Goal: Task Accomplishment & Management: Use online tool/utility

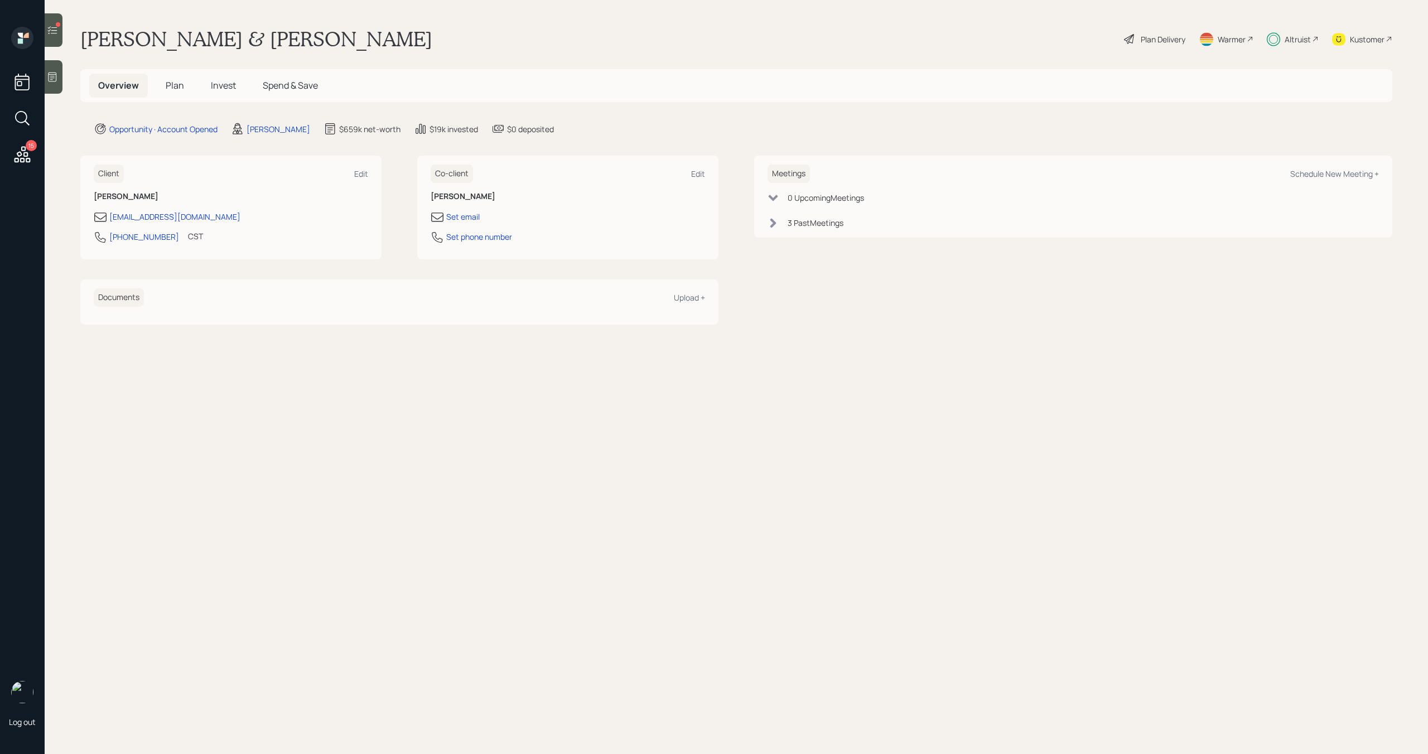
click at [177, 86] on span "Plan" at bounding box center [175, 85] width 18 height 12
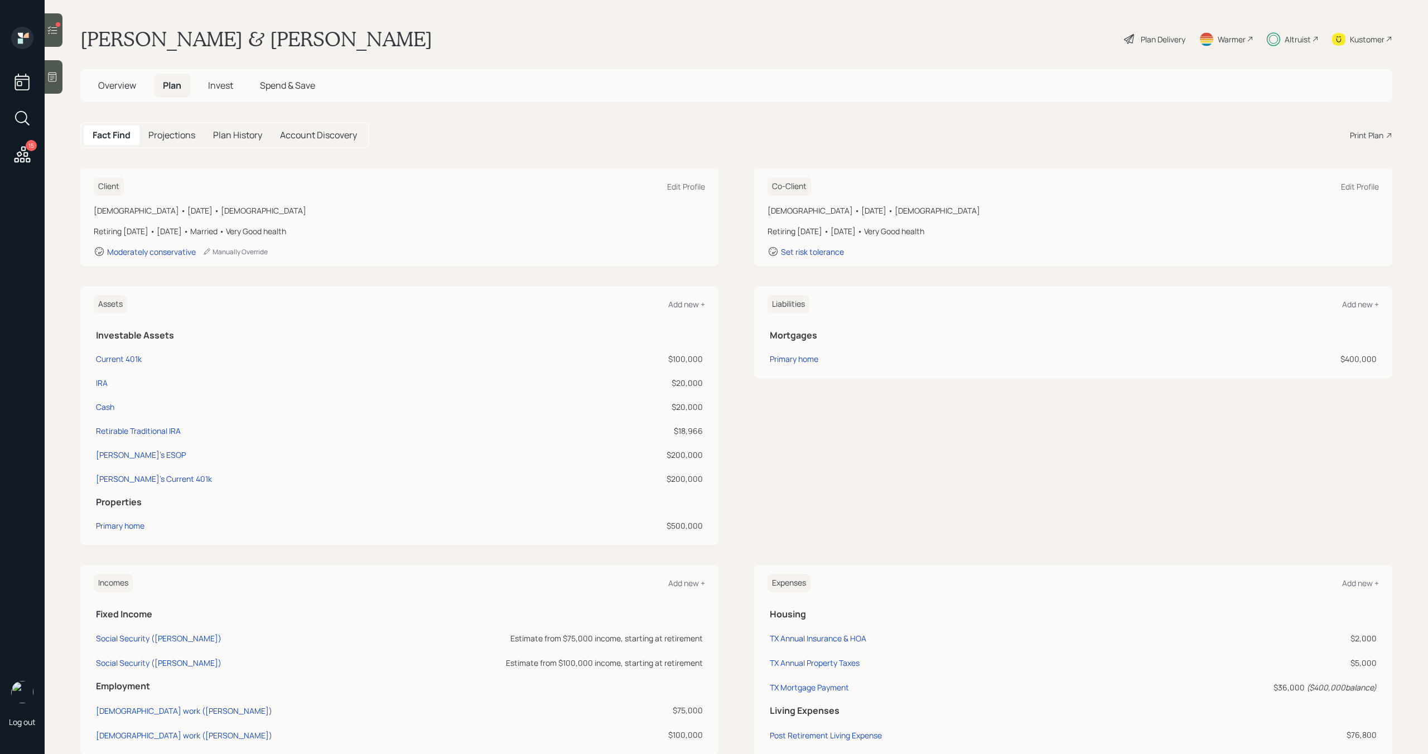
click at [1161, 38] on div "Plan Delivery" at bounding box center [1163, 39] width 45 height 12
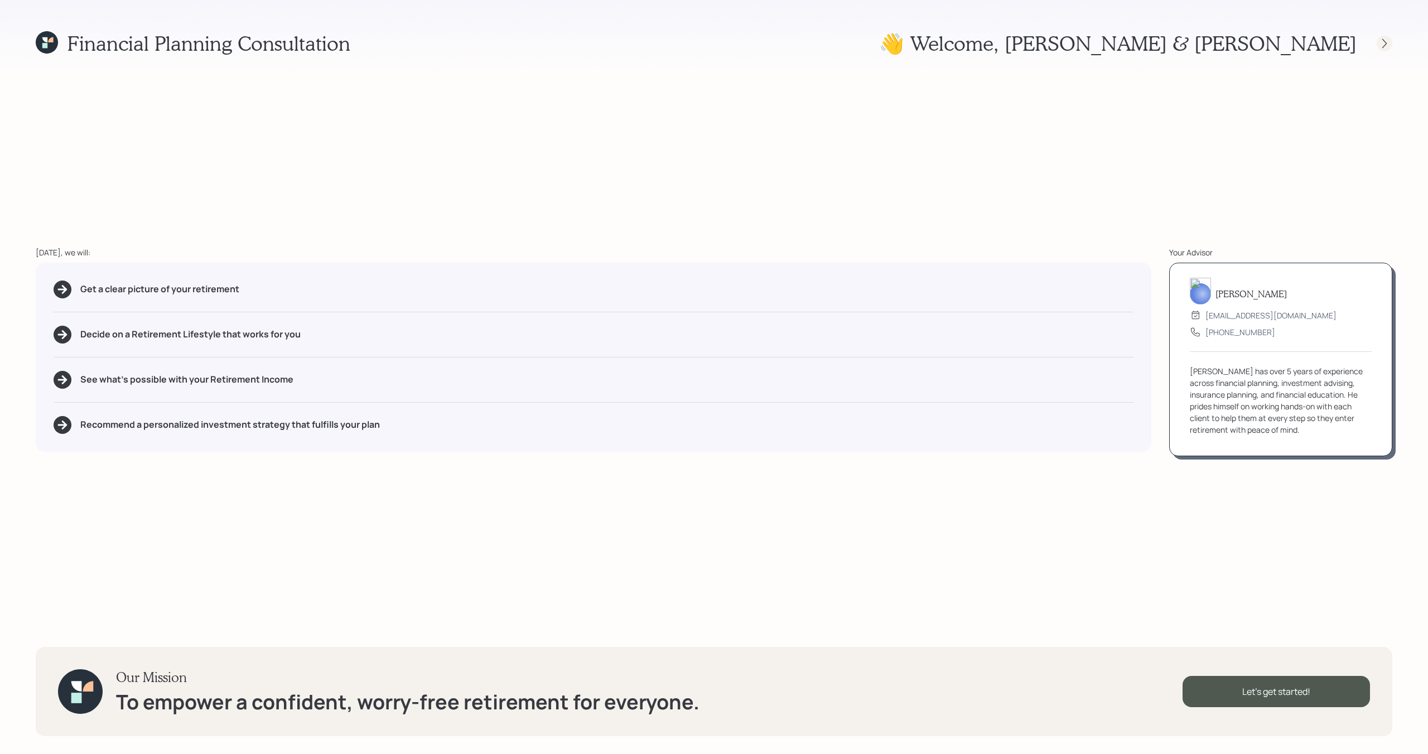
click at [1386, 43] on icon at bounding box center [1385, 42] width 4 height 9
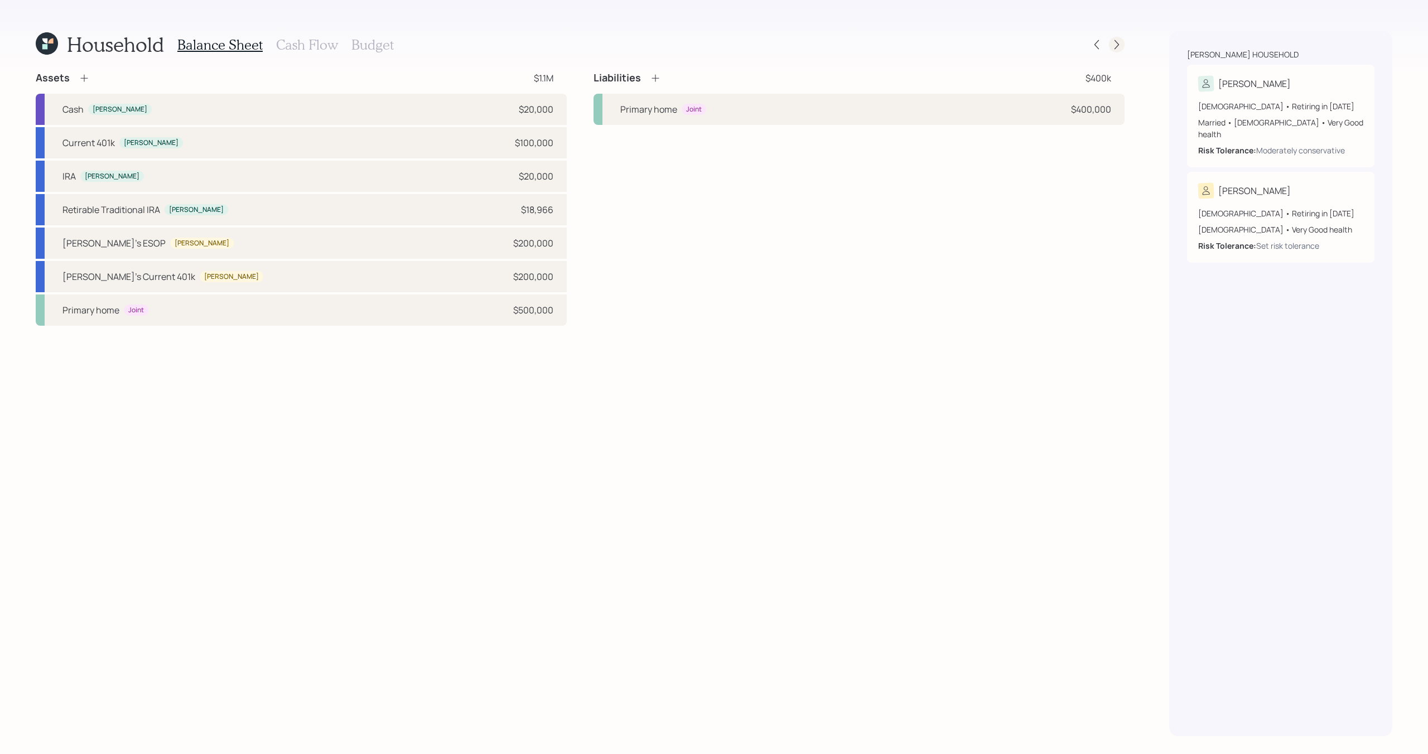
click at [1123, 42] on div at bounding box center [1117, 45] width 16 height 16
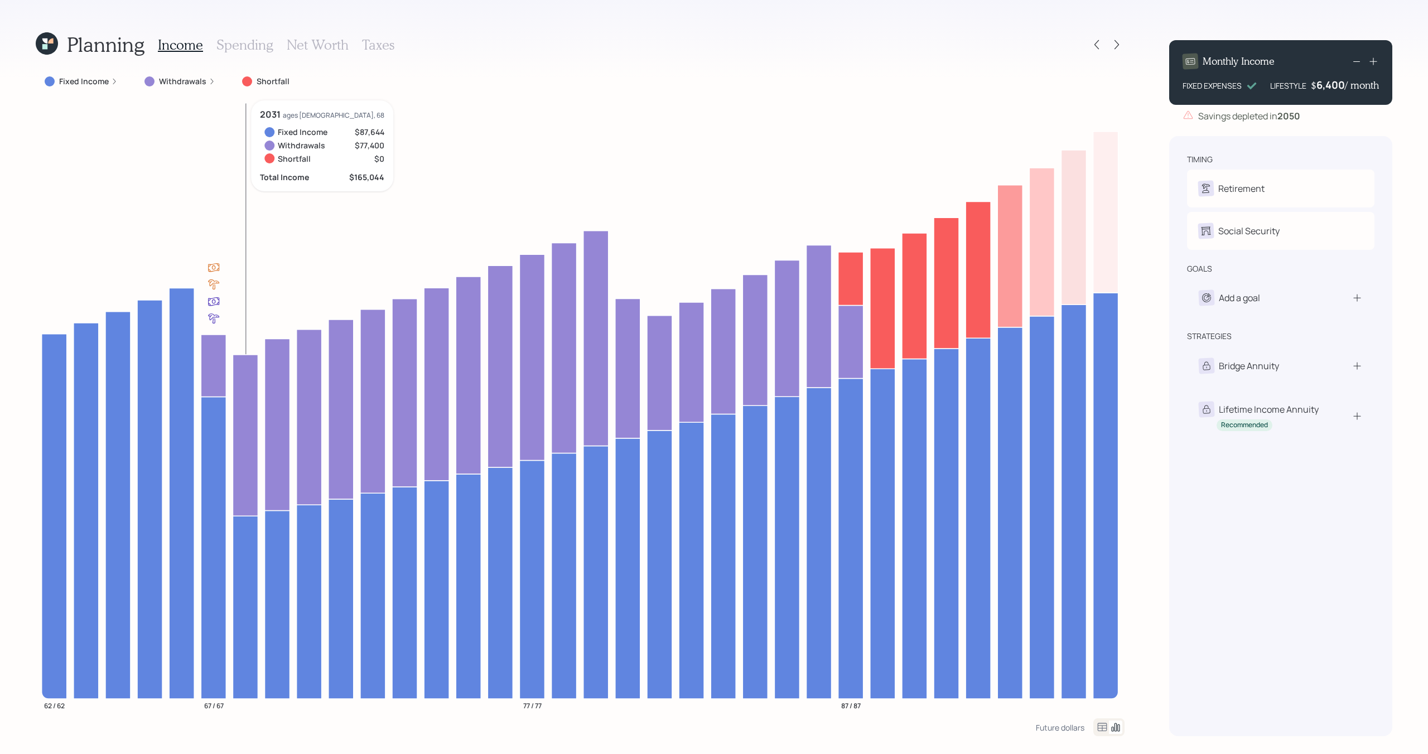
click at [258, 50] on h3 "Spending" at bounding box center [244, 45] width 57 height 16
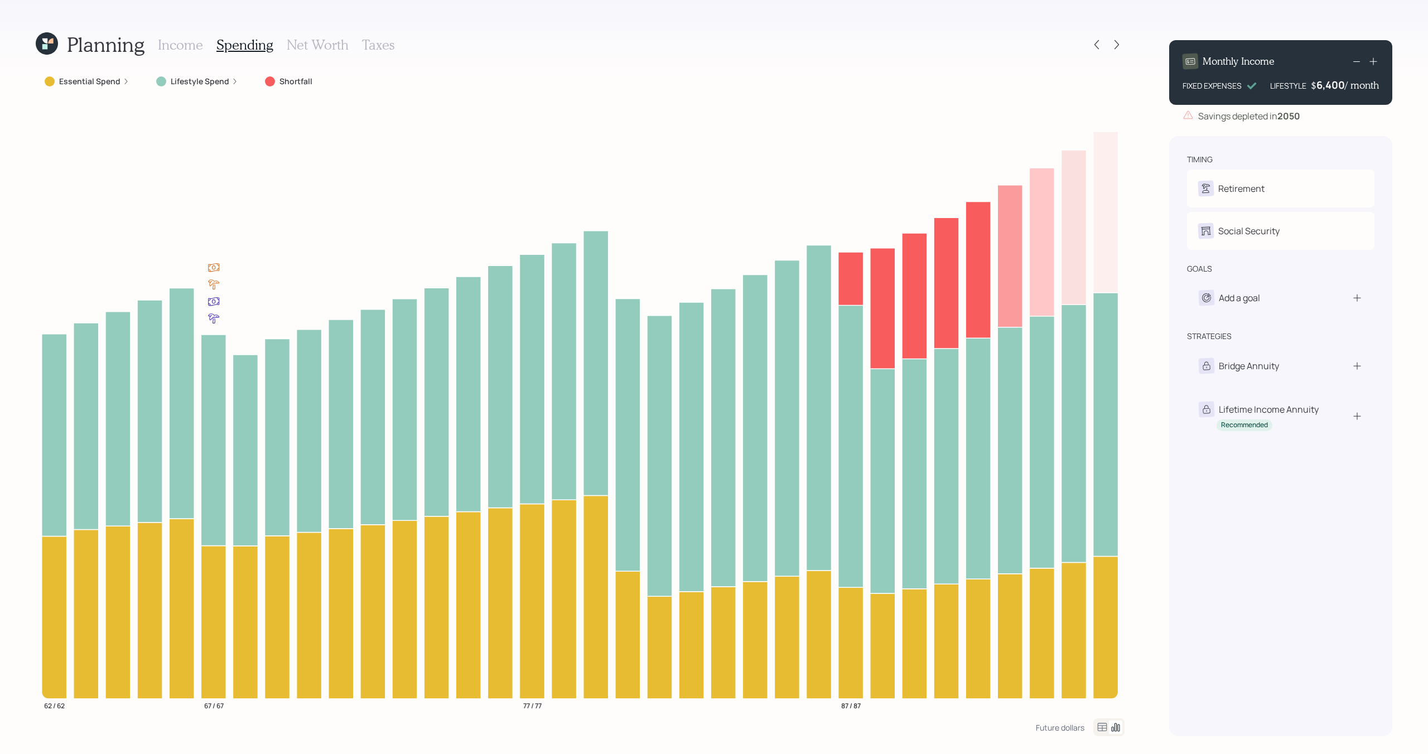
click at [167, 77] on div "Lifestyle Spend" at bounding box center [197, 81] width 82 height 11
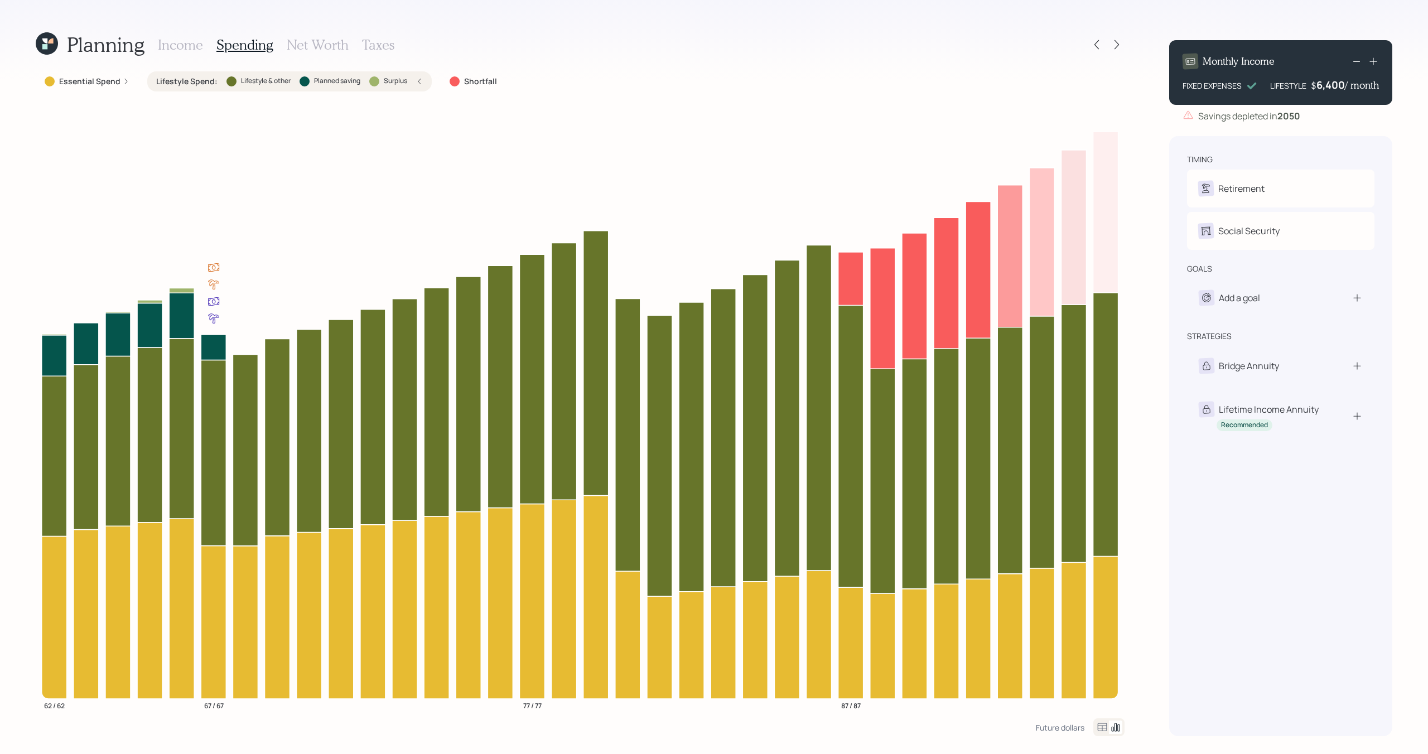
click at [82, 81] on label "Essential Spend" at bounding box center [89, 81] width 61 height 11
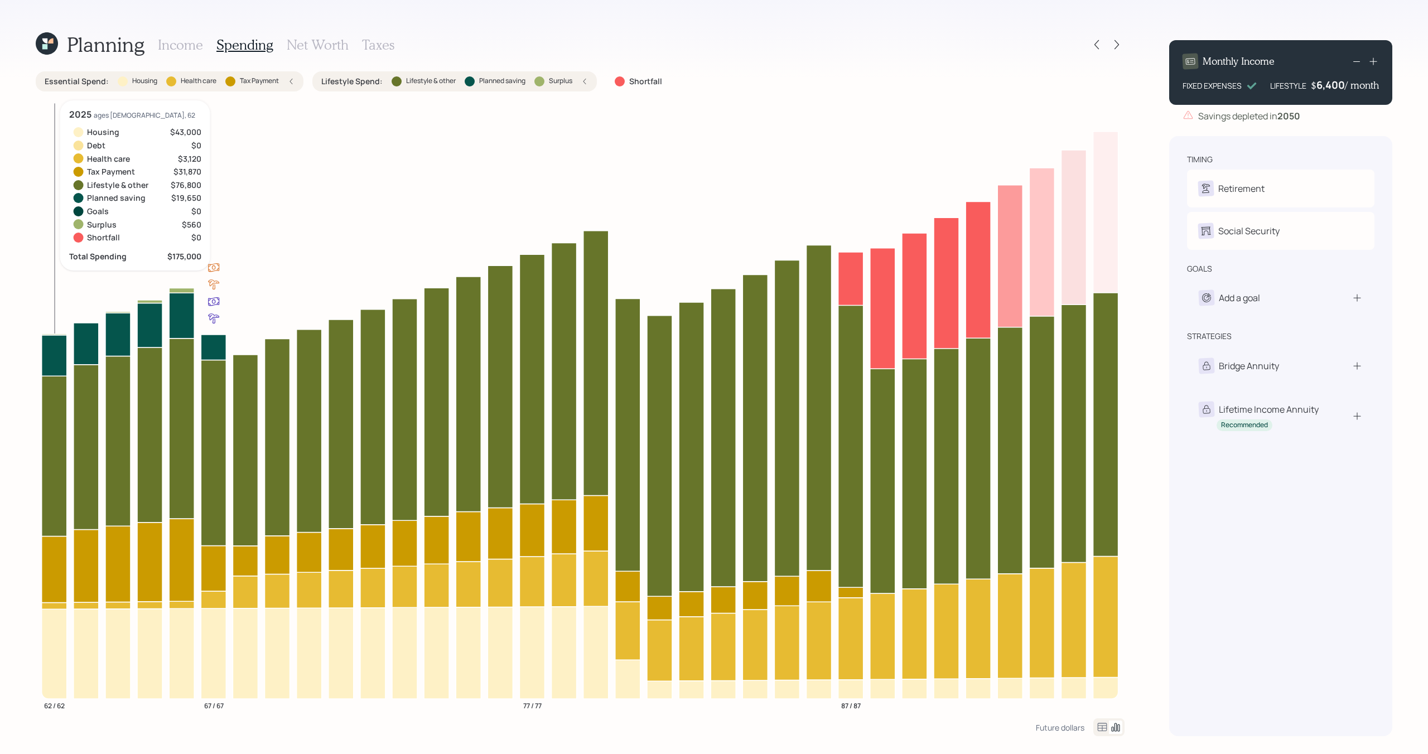
click at [54, 359] on icon at bounding box center [54, 355] width 25 height 41
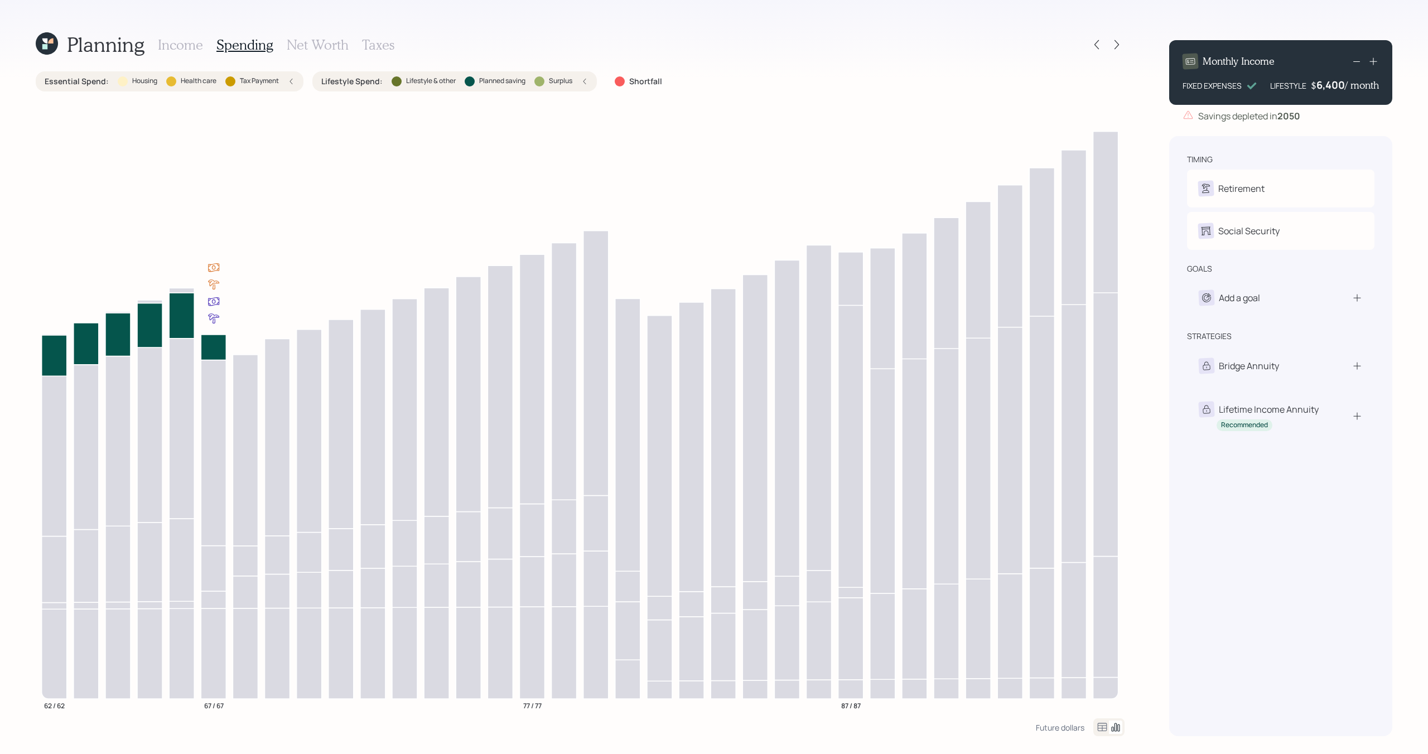
click at [275, 92] on div "Essential Spend : Housing Health care Tax Payment Lifestyle Spend : Lifestyle &…" at bounding box center [580, 394] width 1089 height 647
click at [281, 84] on div "Essential Spend : Housing Health care Tax Payment" at bounding box center [170, 81] width 250 height 11
click at [352, 84] on label "Planned saving" at bounding box center [337, 80] width 46 height 9
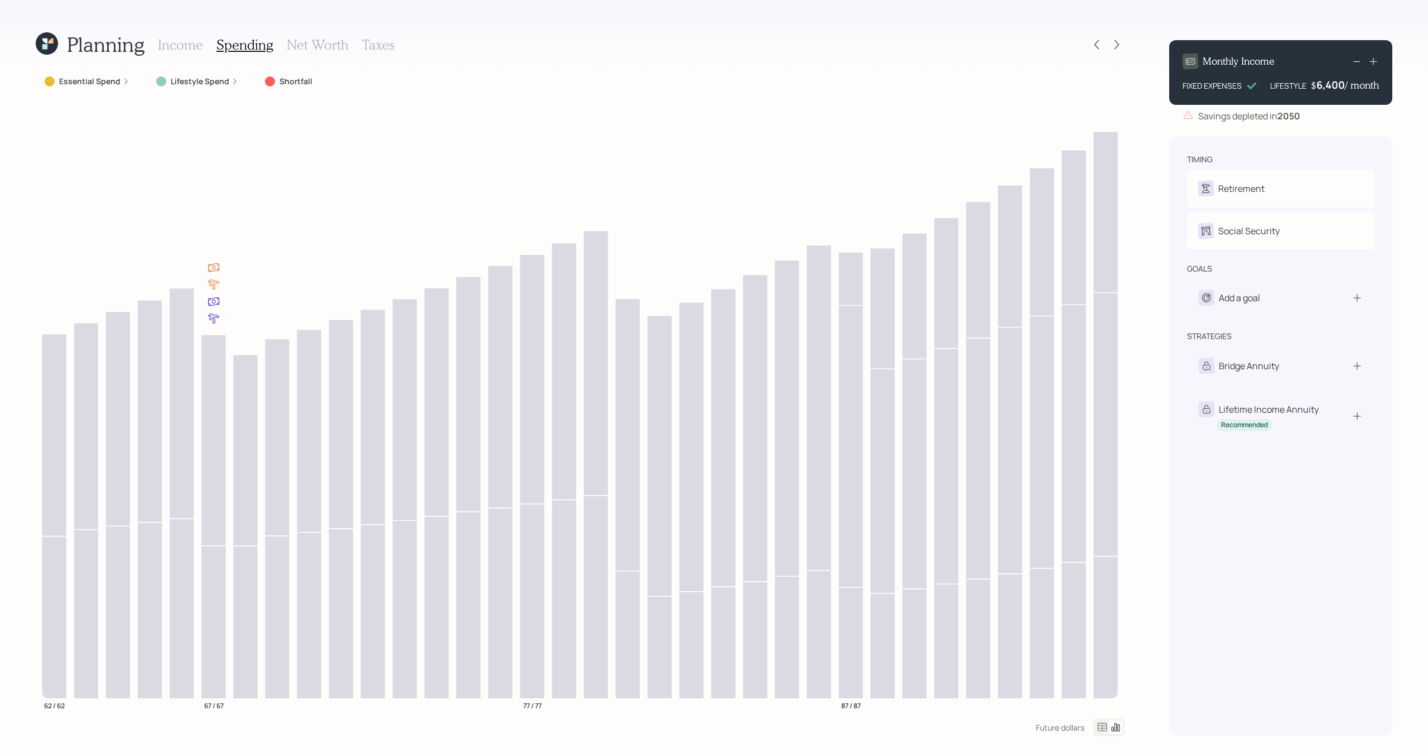
click at [184, 42] on h3 "Income" at bounding box center [180, 45] width 45 height 16
